Goal: Task Accomplishment & Management: Manage account settings

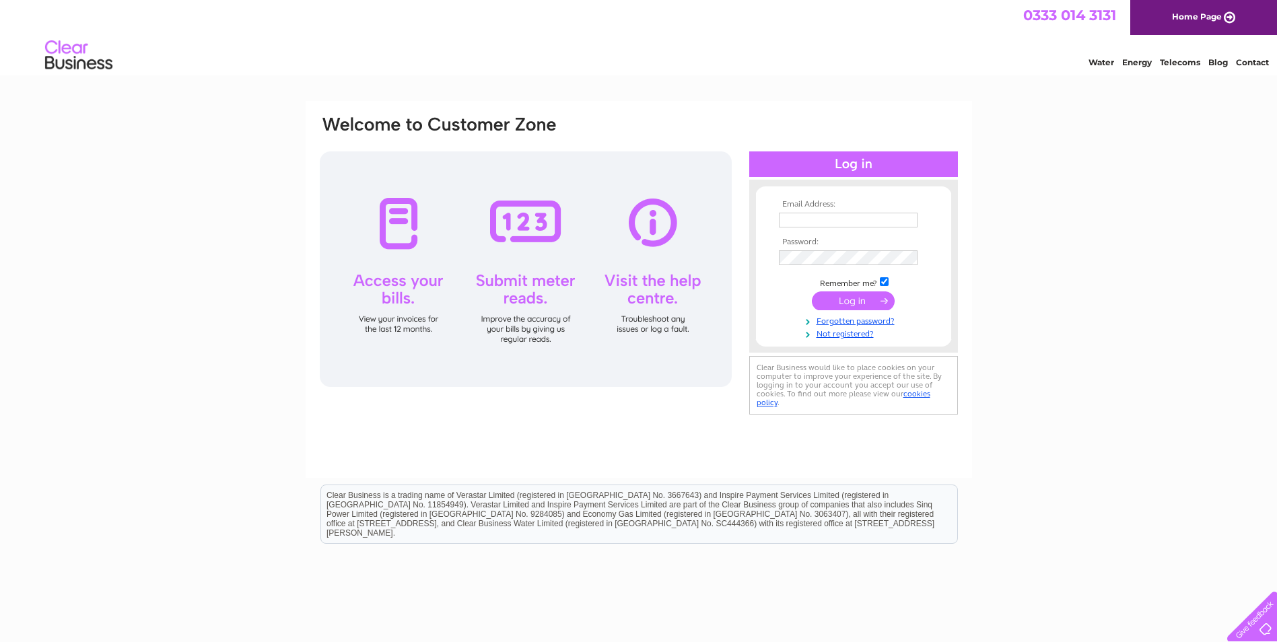
type input "select_services@mail.com"
click at [852, 302] on input "submit" at bounding box center [853, 300] width 83 height 19
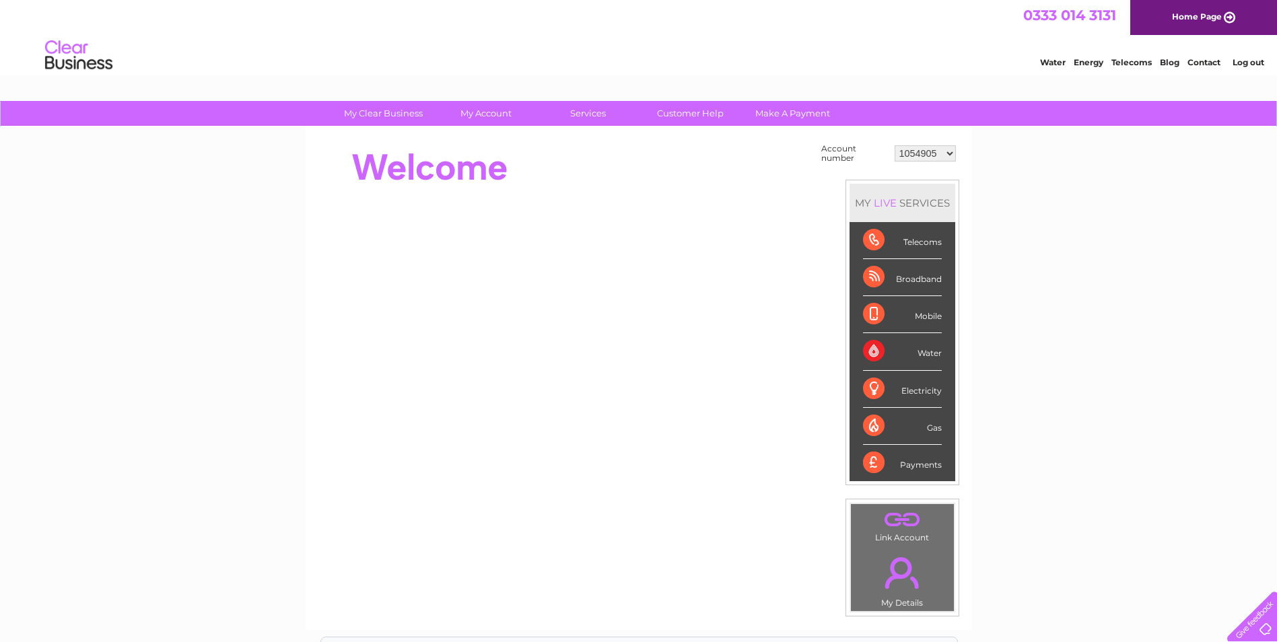
click at [950, 153] on select "1054905 30287643" at bounding box center [925, 153] width 61 height 16
select select "30287643"
click at [895, 145] on select "1054905 30287643" at bounding box center [925, 153] width 61 height 16
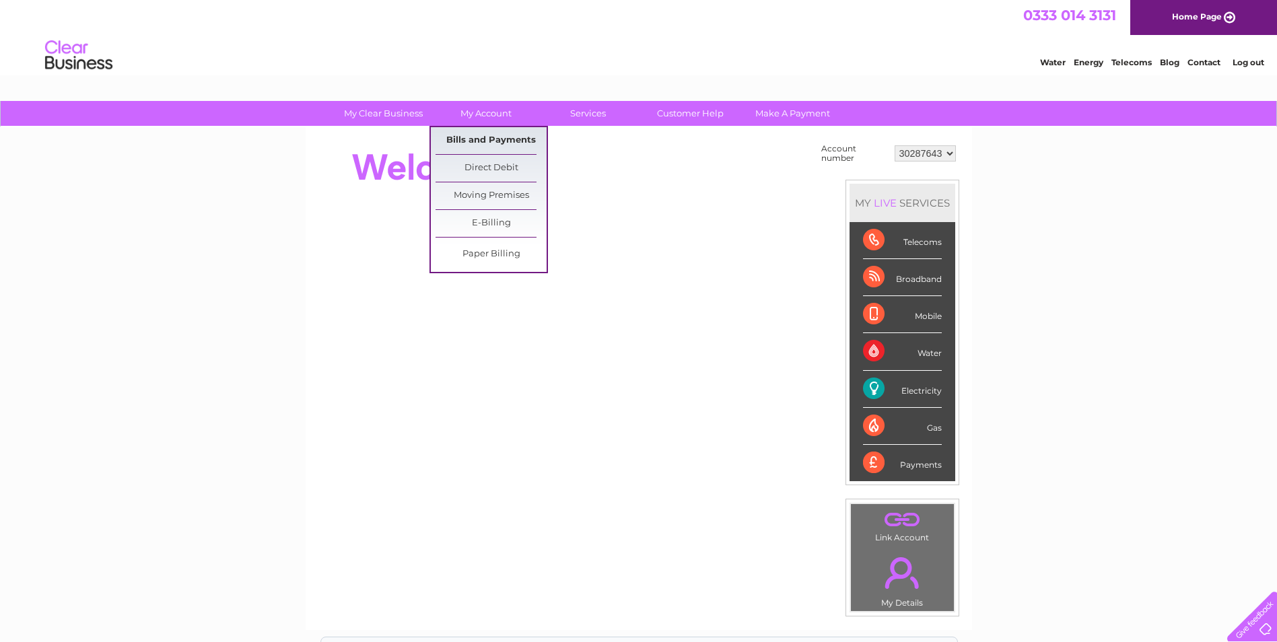
click at [488, 134] on link "Bills and Payments" at bounding box center [491, 140] width 111 height 27
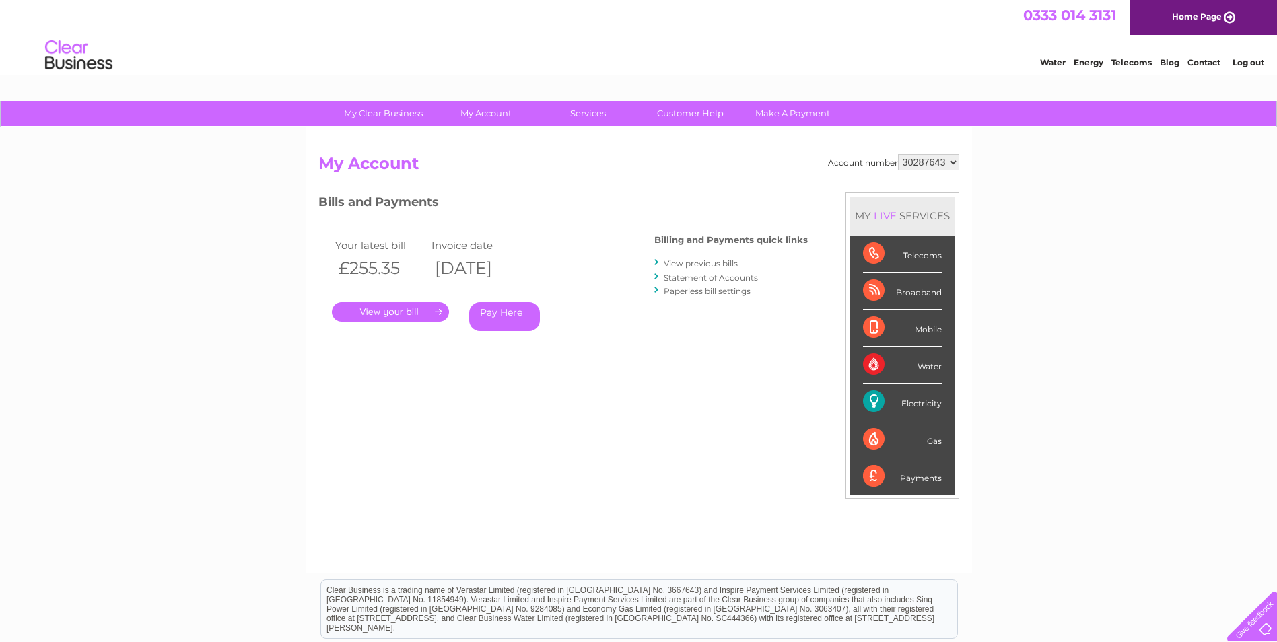
click at [389, 316] on link "." at bounding box center [390, 312] width 117 height 20
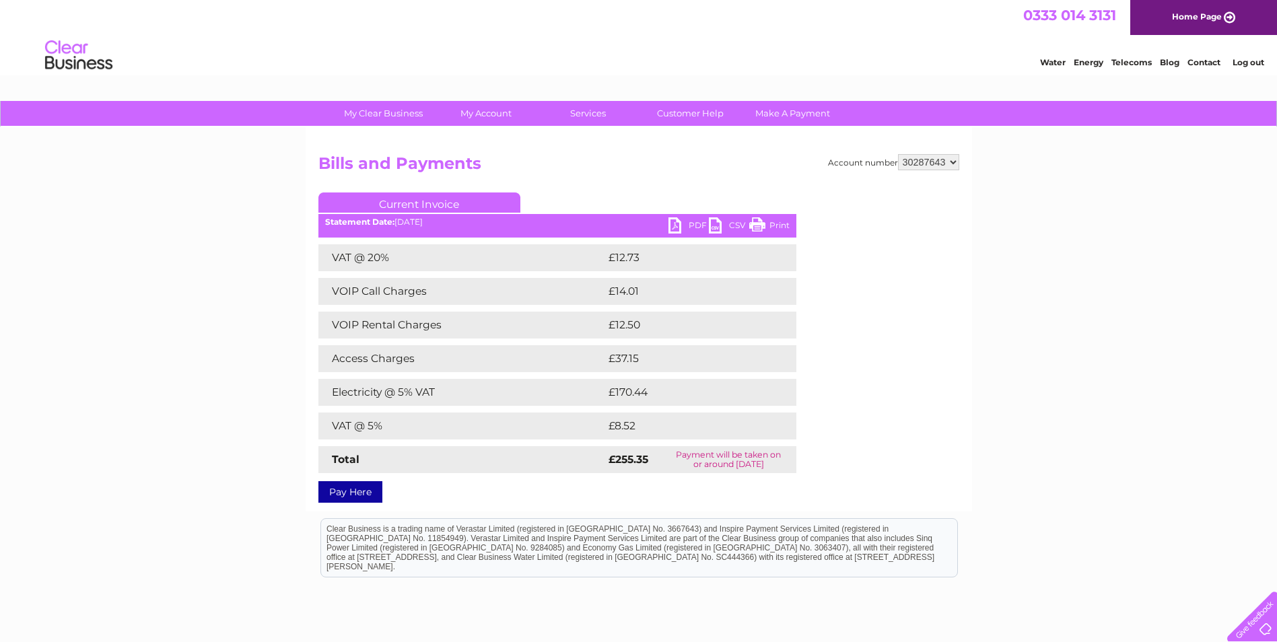
click at [691, 228] on link "PDF" at bounding box center [688, 227] width 40 height 20
